Goal: Task Accomplishment & Management: Manage account settings

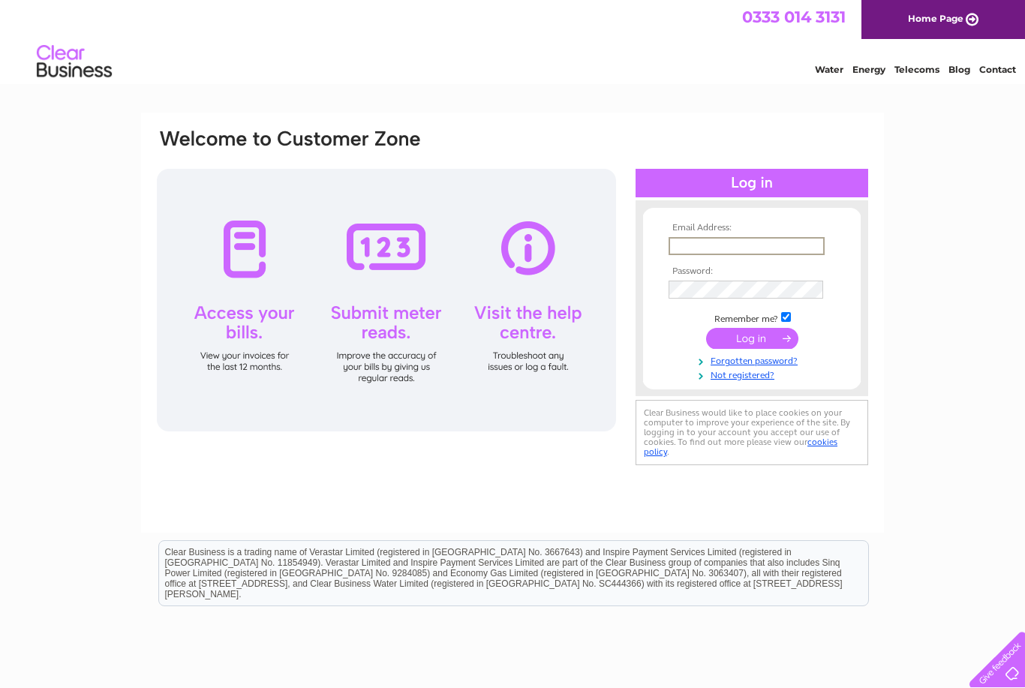
type input "ept72@hotmail.com"
click at [752, 339] on input "submit" at bounding box center [752, 338] width 92 height 21
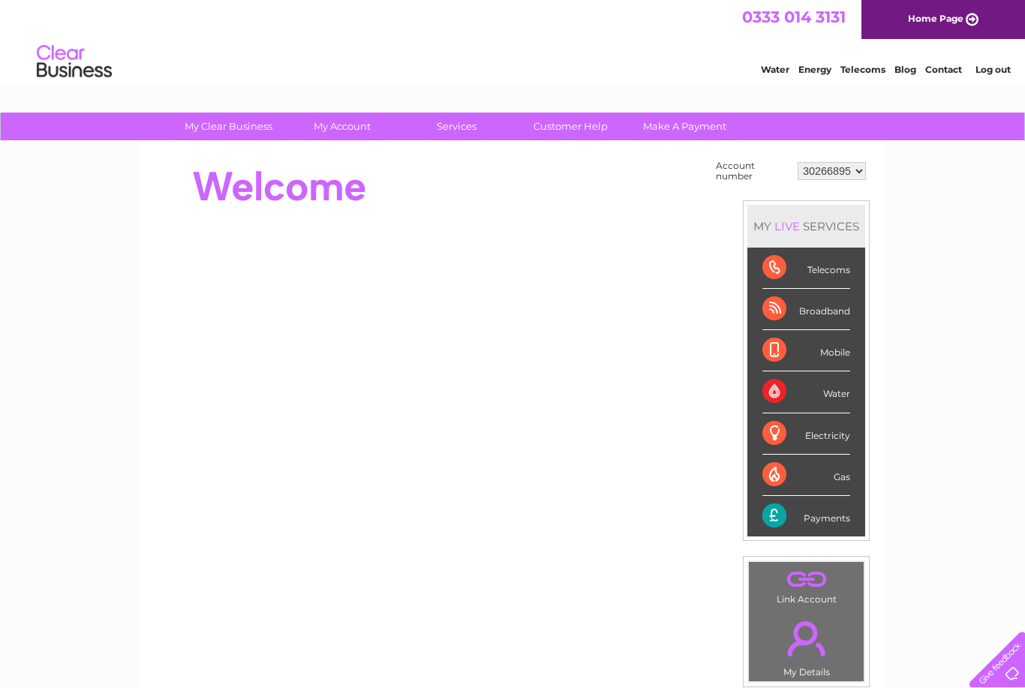
click at [822, 267] on div "Telecoms" at bounding box center [806, 268] width 88 height 41
click at [801, 221] on div "LIVE" at bounding box center [787, 226] width 32 height 14
click at [837, 267] on div "Telecoms" at bounding box center [806, 268] width 88 height 41
click at [808, 309] on div "Broadband" at bounding box center [806, 309] width 88 height 41
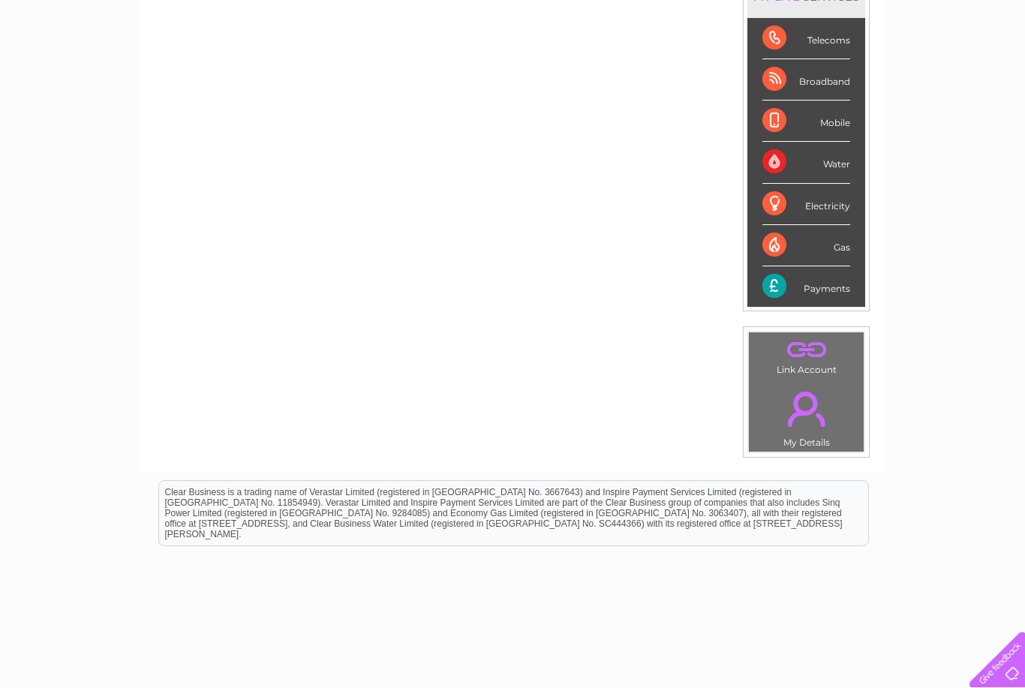
click at [850, 272] on li "Payments" at bounding box center [806, 286] width 118 height 41
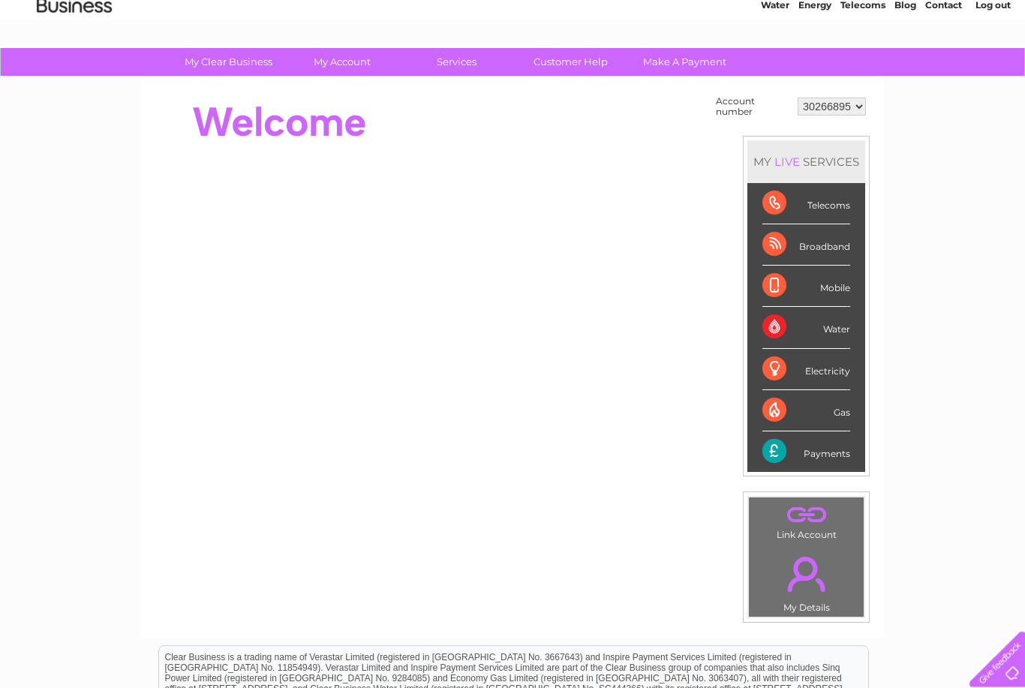
scroll to position [0, 0]
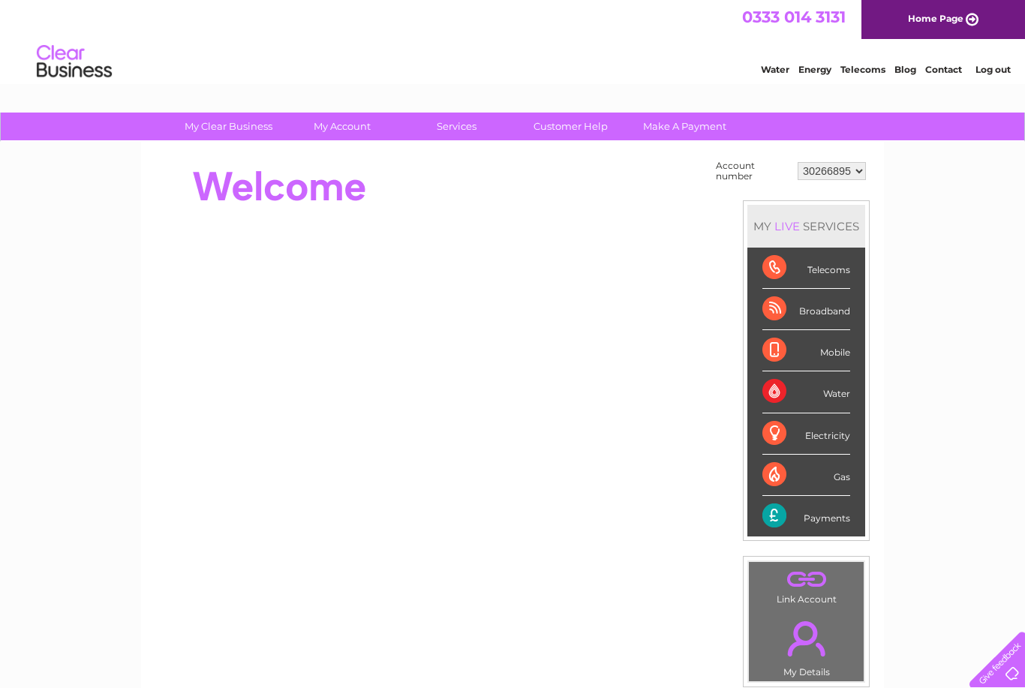
click at [949, 15] on link "Home Page" at bounding box center [943, 19] width 164 height 39
click at [816, 311] on div "Broadband" at bounding box center [806, 309] width 88 height 41
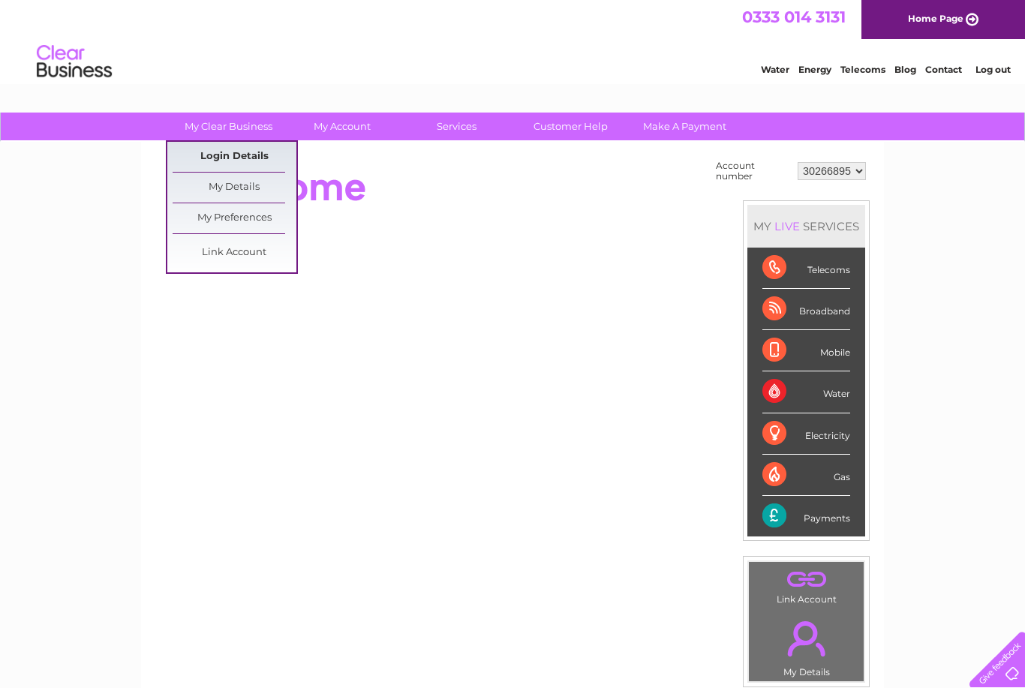
click at [253, 152] on link "Login Details" at bounding box center [235, 157] width 124 height 30
click at [440, 179] on div at bounding box center [428, 187] width 546 height 60
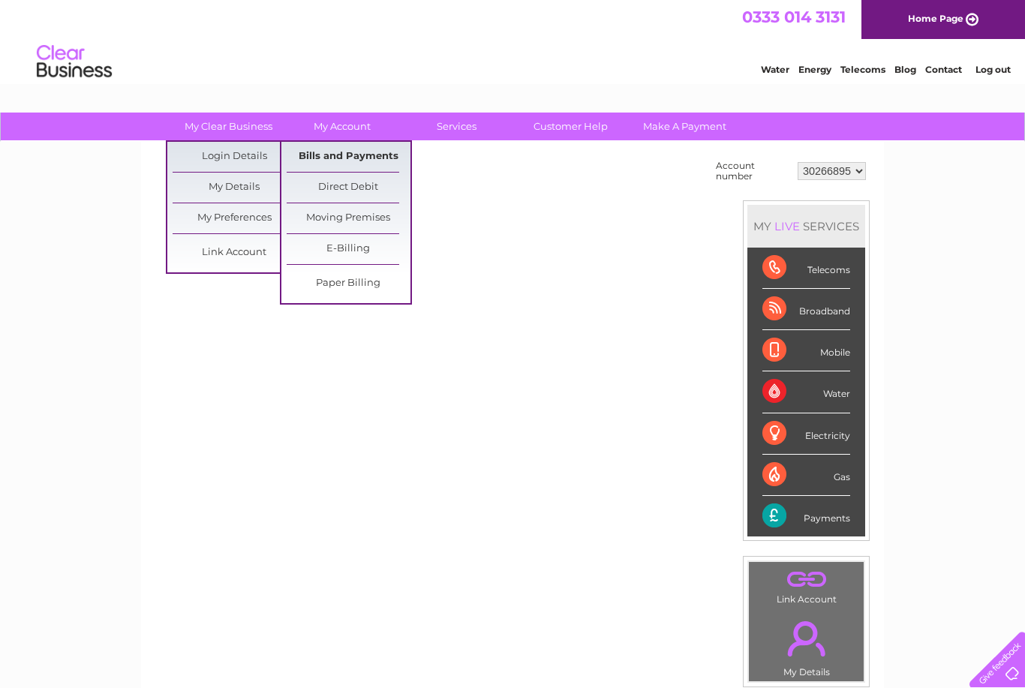
click at [365, 160] on link "Bills and Payments" at bounding box center [349, 157] width 124 height 30
click at [347, 158] on link "Bills and Payments" at bounding box center [349, 157] width 124 height 30
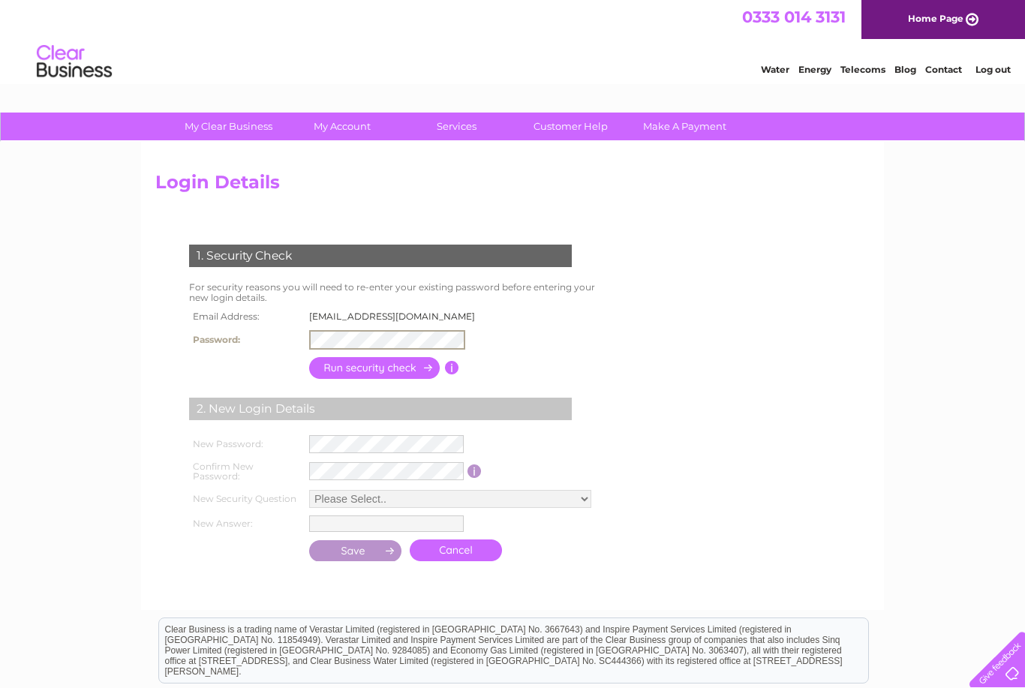
click at [750, 248] on form "1. Security Check For security reasons you will need to re-enter your existing …" at bounding box center [512, 405] width 714 height 380
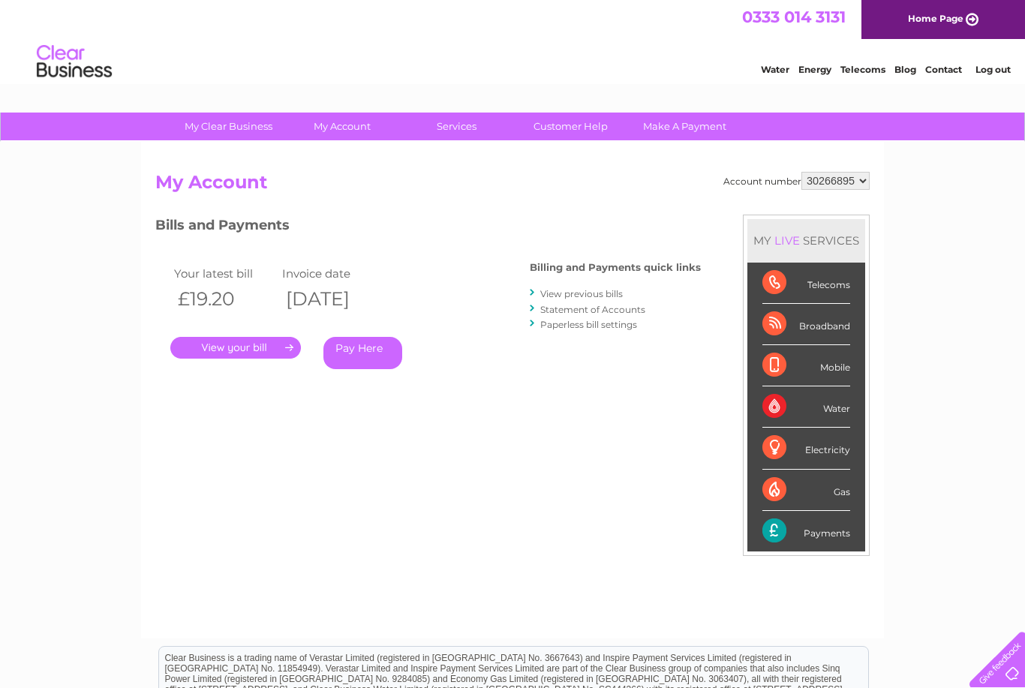
click at [245, 338] on link "." at bounding box center [235, 348] width 131 height 22
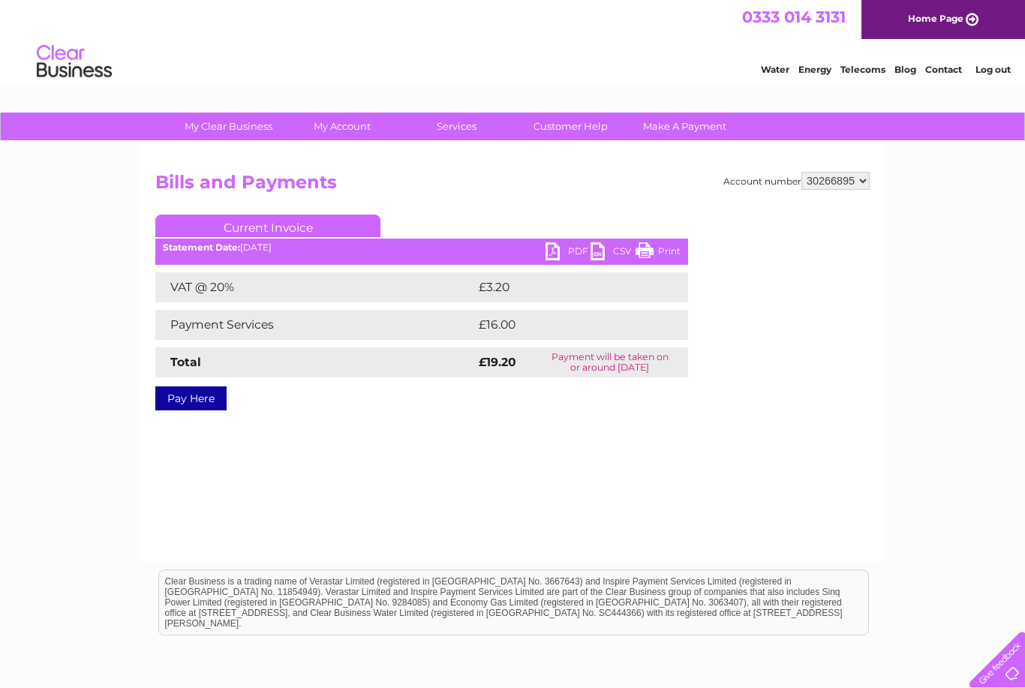
click at [575, 249] on link "PDF" at bounding box center [567, 253] width 45 height 22
click at [663, 245] on link "Print" at bounding box center [657, 253] width 45 height 22
click at [666, 252] on link "Print" at bounding box center [657, 253] width 45 height 22
click at [665, 251] on link "Print" at bounding box center [657, 253] width 45 height 22
click at [572, 252] on link "PDF" at bounding box center [567, 253] width 45 height 22
